Goal: Transaction & Acquisition: Book appointment/travel/reservation

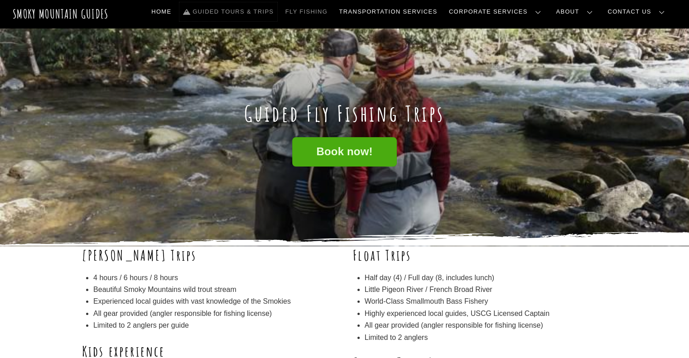
click at [267, 10] on link "Guided Tours & Trips" at bounding box center [228, 11] width 98 height 19
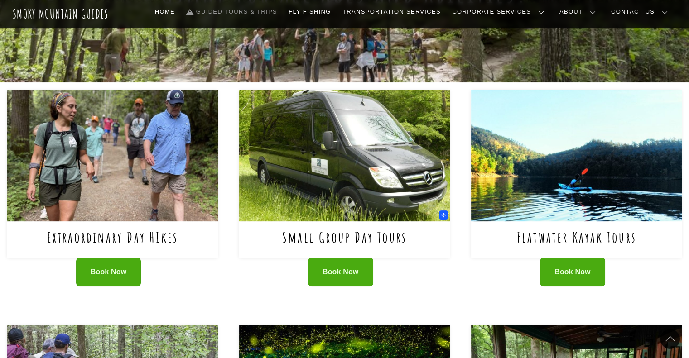
scroll to position [317, 0]
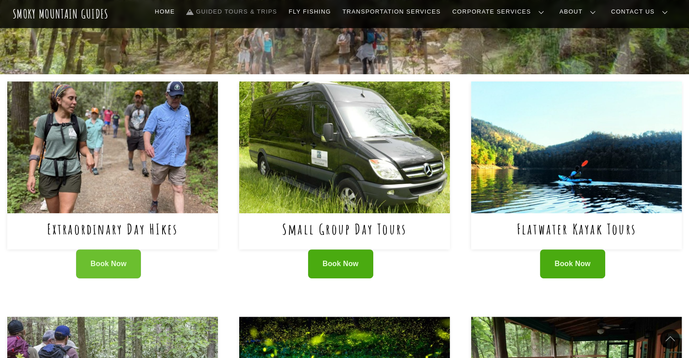
click at [119, 265] on span "Book Now" at bounding box center [109, 264] width 36 height 10
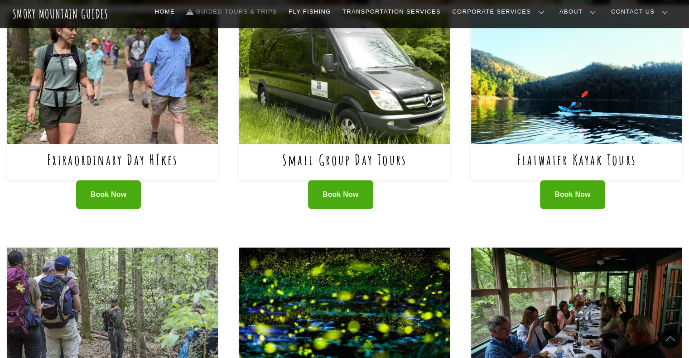
scroll to position [362, 0]
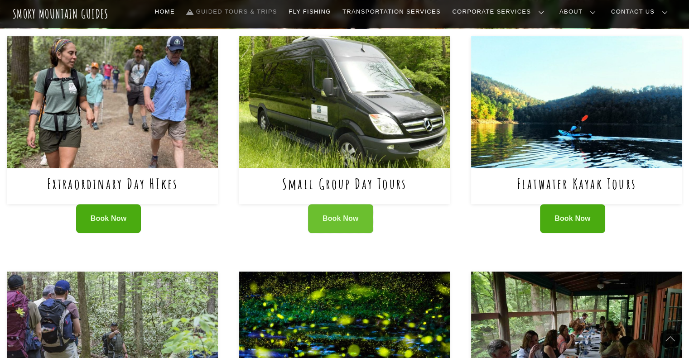
click at [349, 220] on span "Book Now" at bounding box center [340, 219] width 36 height 10
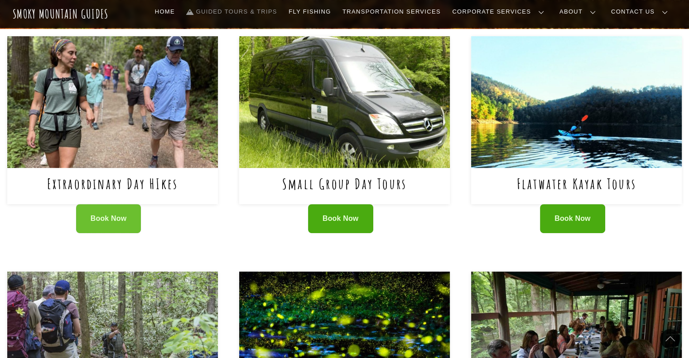
click at [115, 220] on span "Book Now" at bounding box center [109, 219] width 36 height 10
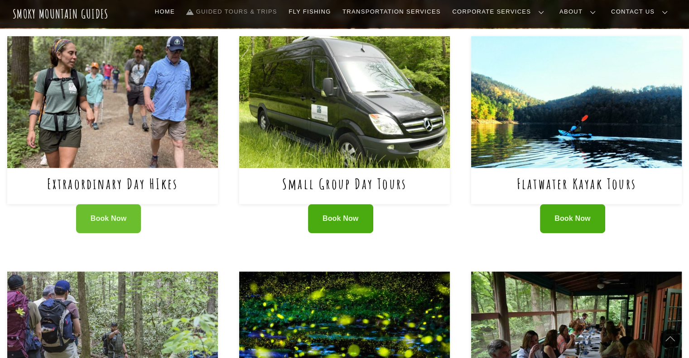
click at [117, 218] on span "Book Now" at bounding box center [109, 219] width 36 height 10
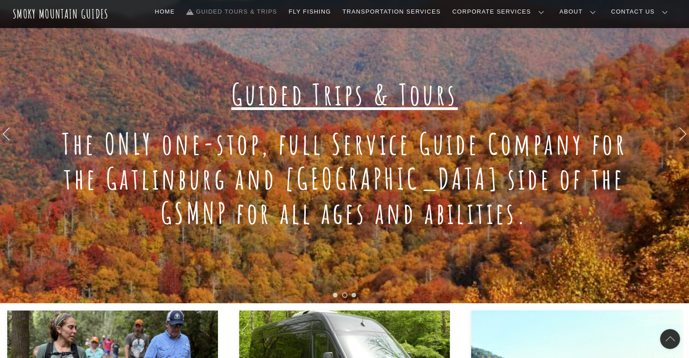
scroll to position [45, 0]
